Goal: Task Accomplishment & Management: Use online tool/utility

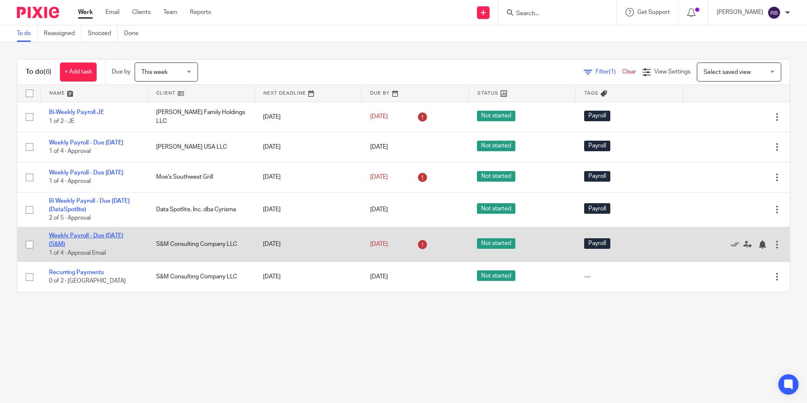
click at [72, 245] on link "Weekly Payroll - Due [DATE] (S&M)" at bounding box center [86, 240] width 74 height 14
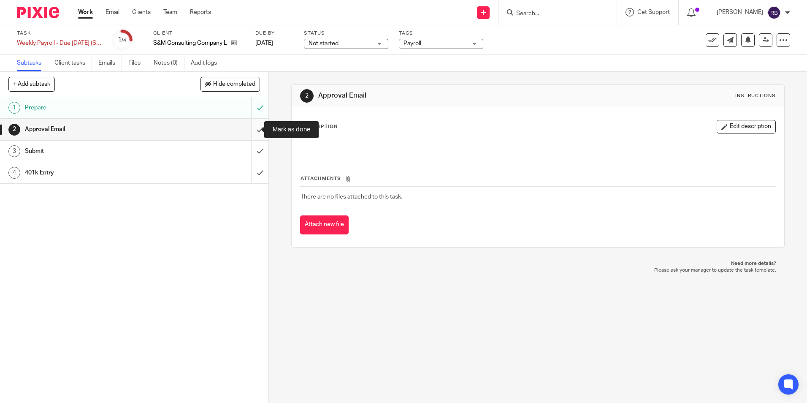
click at [249, 127] on input "submit" at bounding box center [134, 129] width 268 height 21
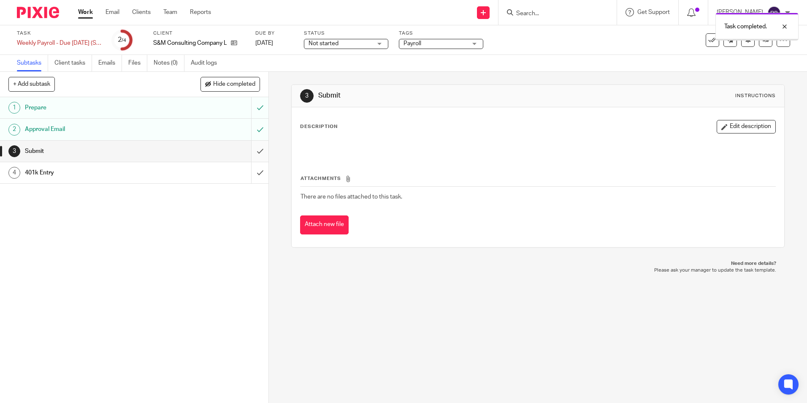
click at [252, 149] on input "submit" at bounding box center [134, 151] width 268 height 21
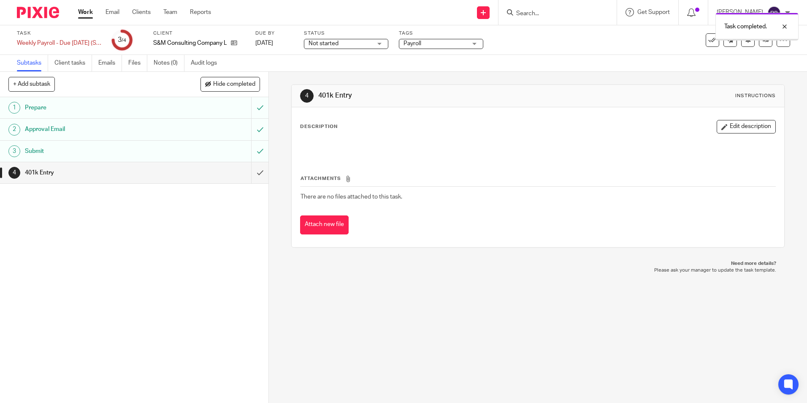
click at [84, 10] on link "Work" at bounding box center [85, 12] width 15 height 8
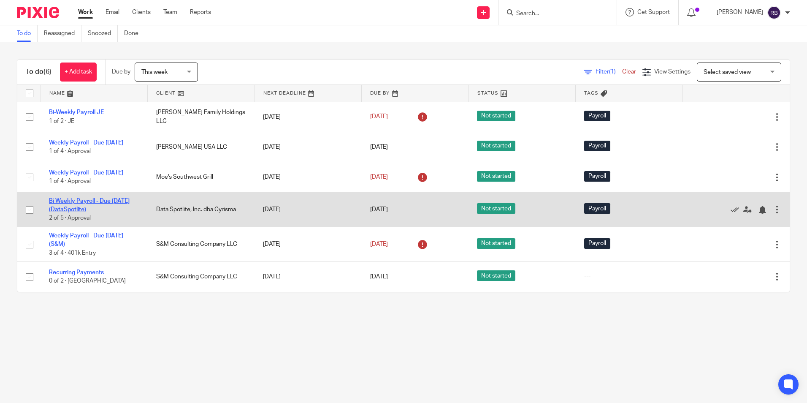
click at [95, 211] on link "Bi Weekly Payroll - Due [DATE] (DataSpotlite)" at bounding box center [89, 205] width 81 height 14
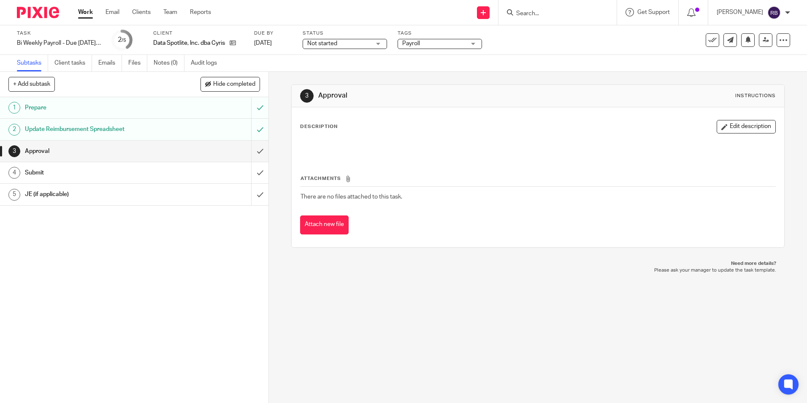
click at [86, 12] on link "Work" at bounding box center [85, 12] width 15 height 8
